Goal: Task Accomplishment & Management: Use online tool/utility

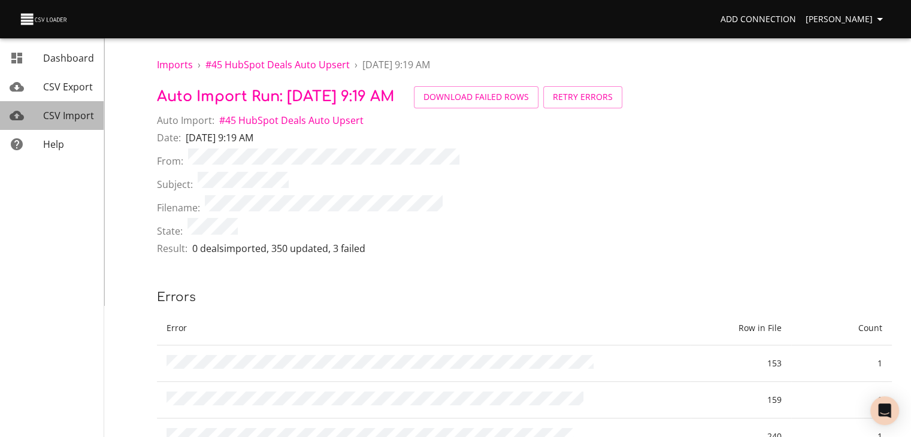
click at [86, 122] on span "CSV Import" at bounding box center [68, 115] width 51 height 13
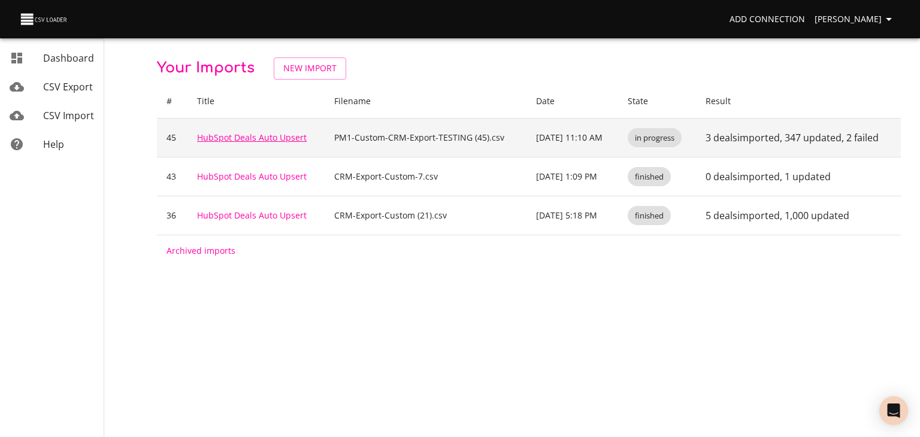
click at [272, 143] on link "HubSpot Deals Auto Upsert" at bounding box center [252, 137] width 110 height 11
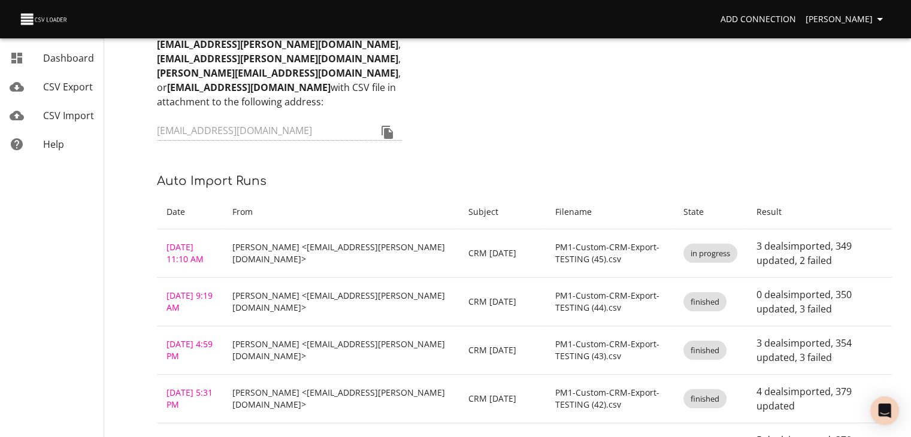
scroll to position [120, 0]
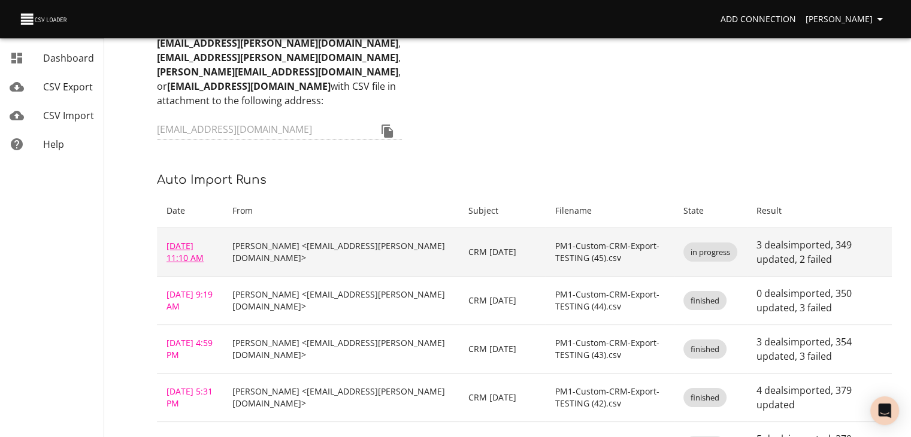
click at [177, 264] on link "[DATE] 11:10 AM" at bounding box center [185, 251] width 37 height 23
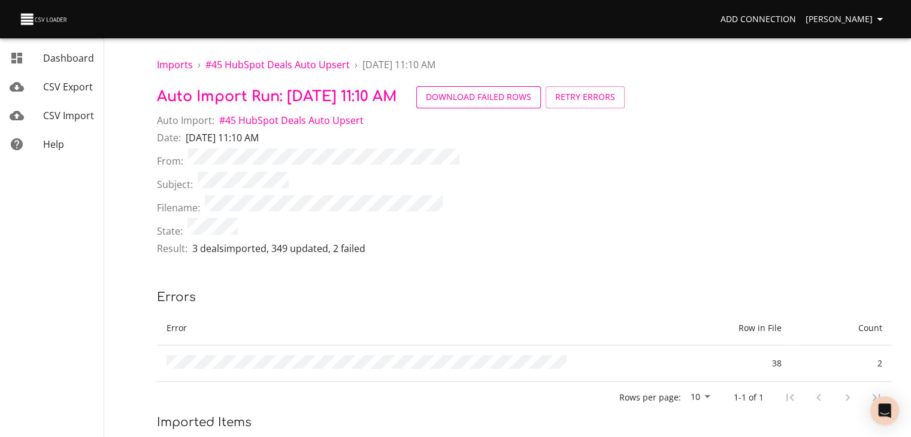
click at [531, 104] on span "Download Failed Rows" at bounding box center [478, 97] width 105 height 15
